Goal: Task Accomplishment & Management: Use online tool/utility

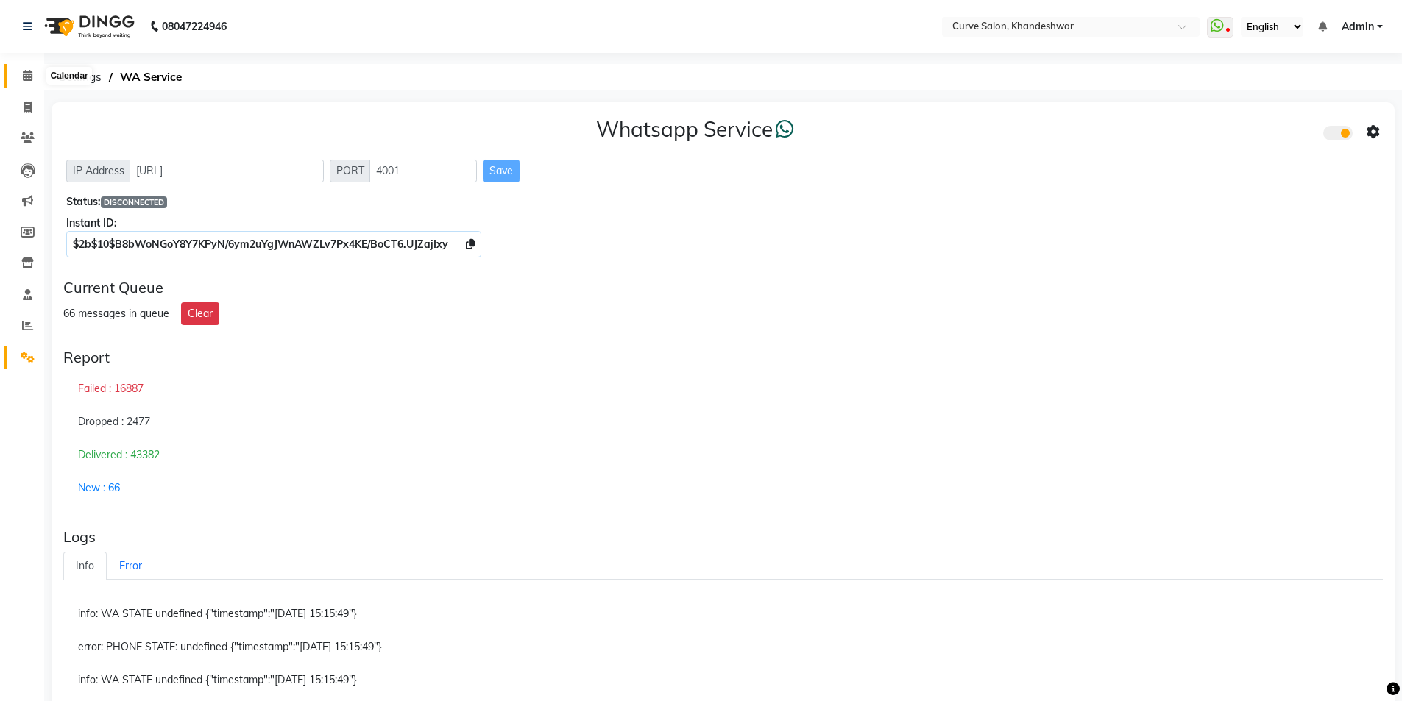
click at [33, 73] on span at bounding box center [28, 76] width 26 height 17
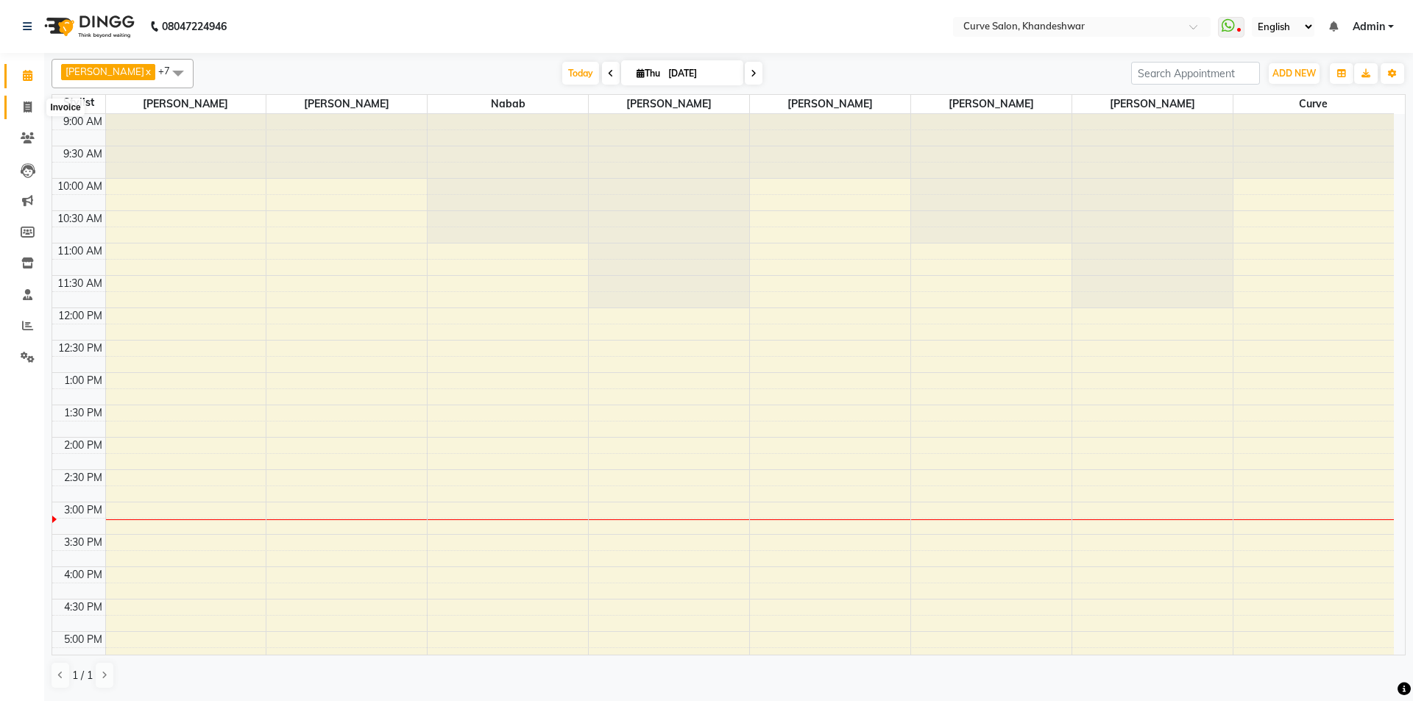
click at [26, 105] on icon at bounding box center [28, 107] width 8 height 11
select select "4458"
select select "service"
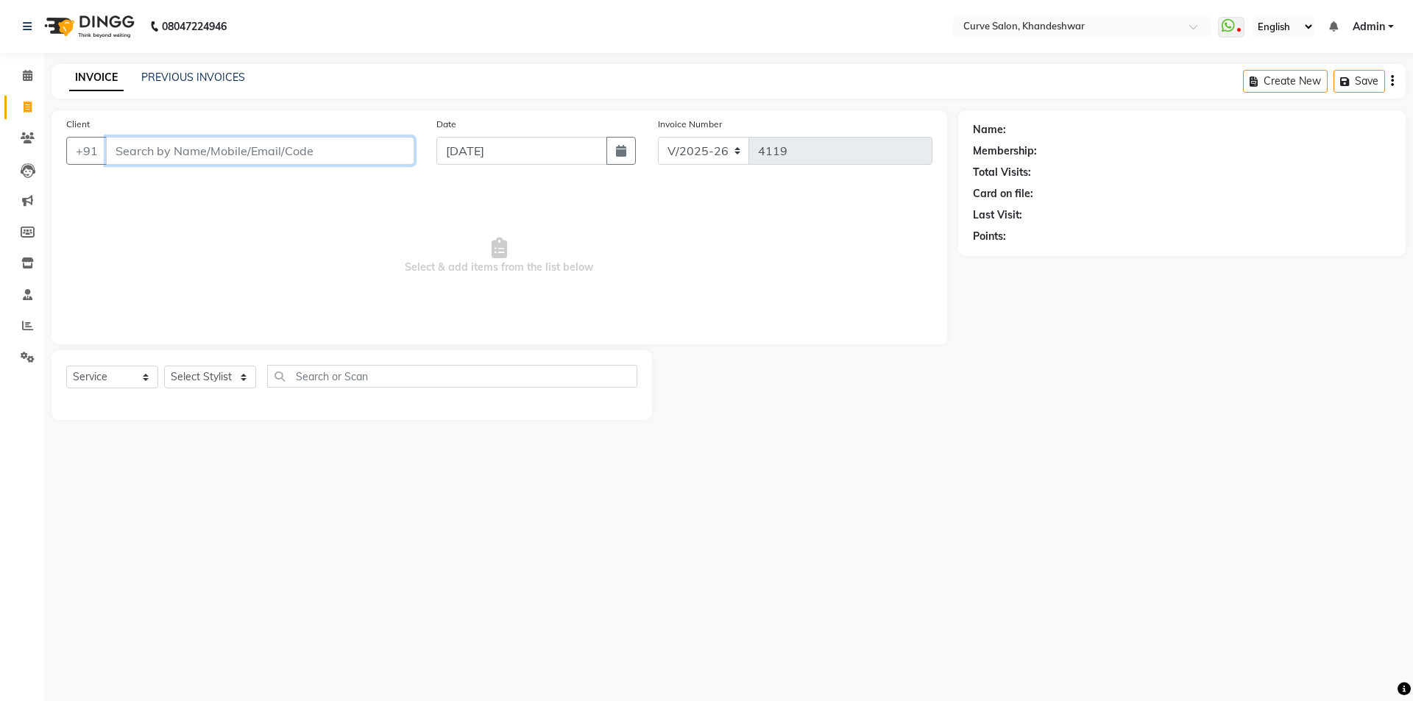
click at [128, 149] on input "Client" at bounding box center [260, 151] width 308 height 28
type input "9"
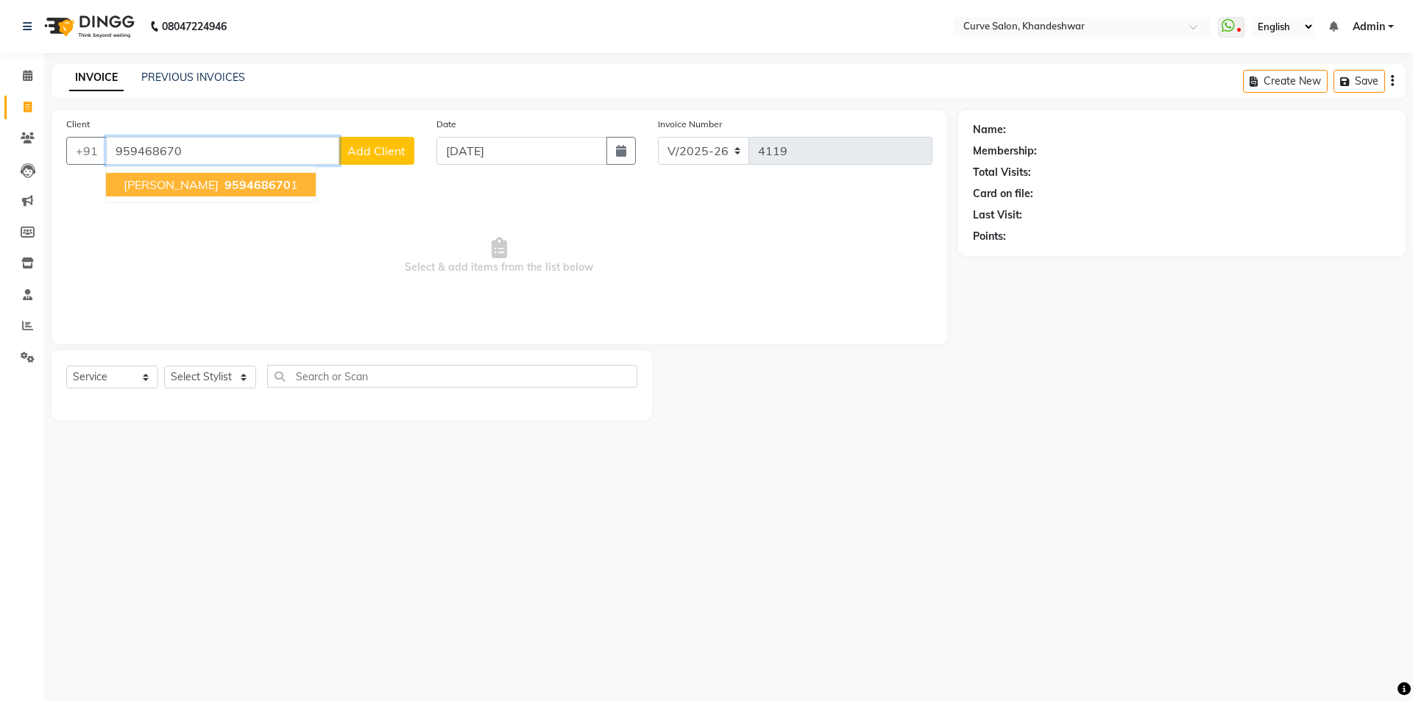
click at [135, 183] on span "[PERSON_NAME]" at bounding box center [171, 184] width 95 height 15
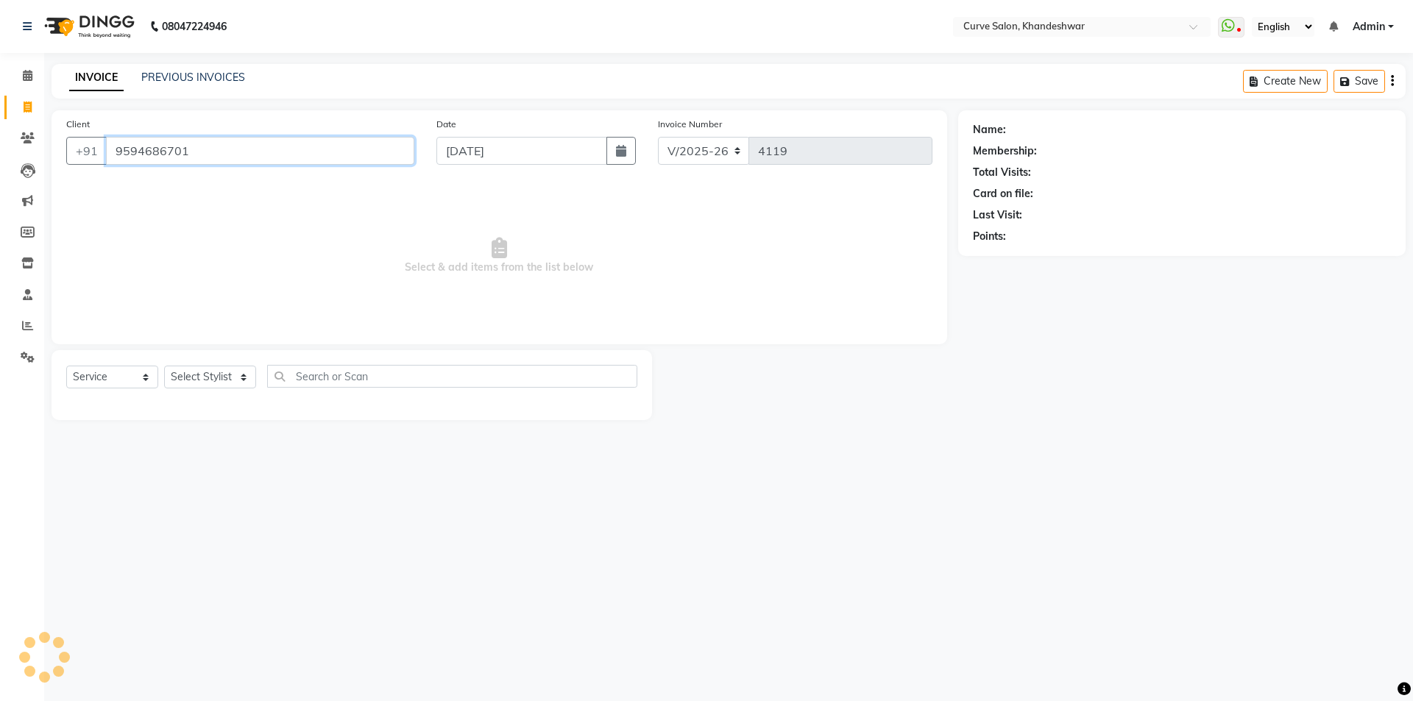
type input "9594686701"
select select "1: Object"
